Goal: Task Accomplishment & Management: Manage account settings

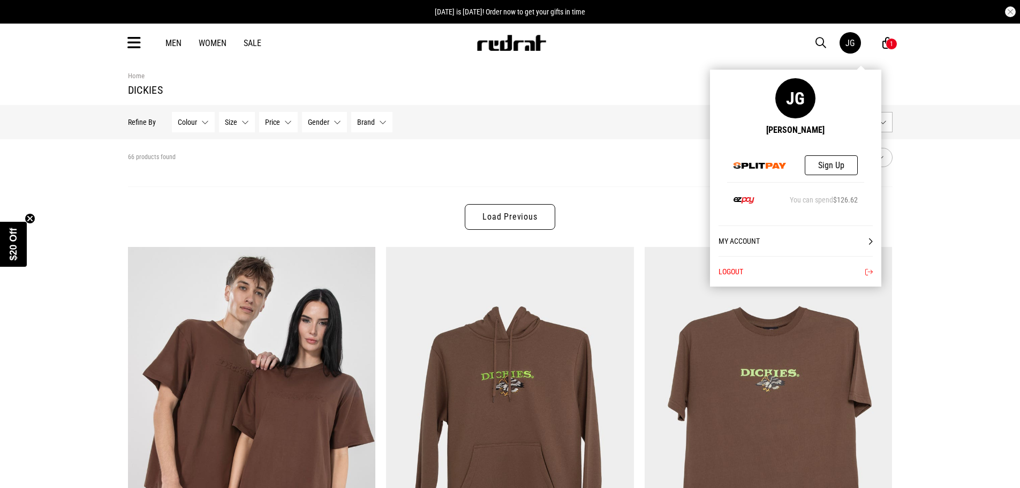
click at [855, 44] on link "JG" at bounding box center [850, 42] width 21 height 21
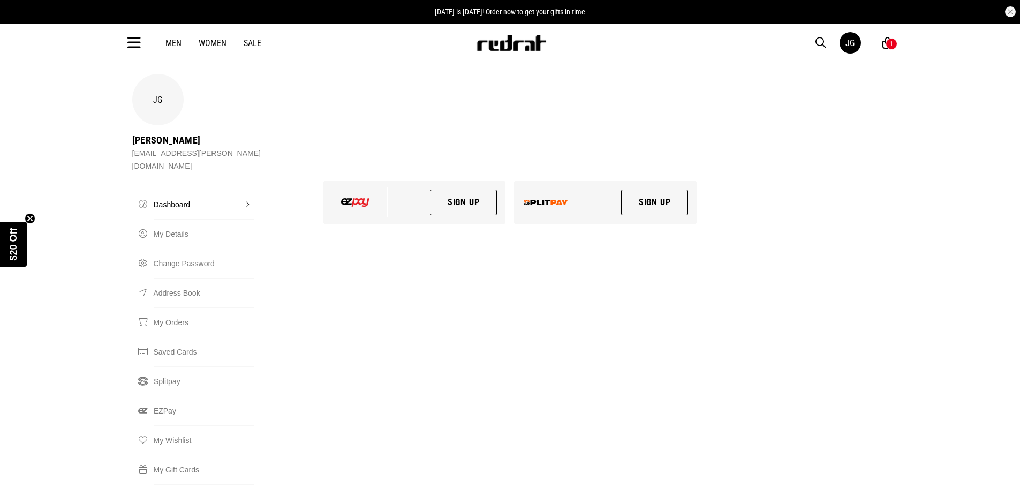
click at [488, 190] on link "Sign Up" at bounding box center [463, 203] width 67 height 26
